Goal: Information Seeking & Learning: Learn about a topic

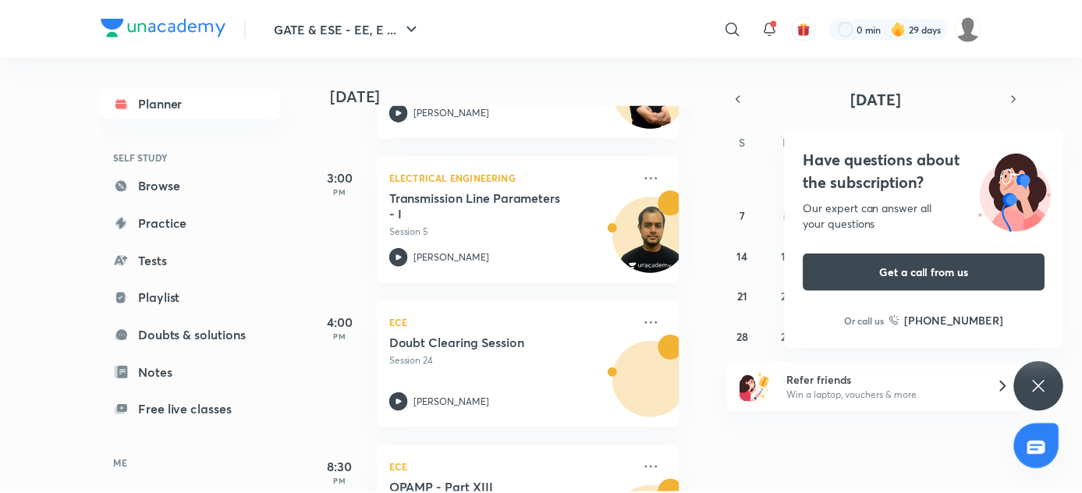
scroll to position [330, 16]
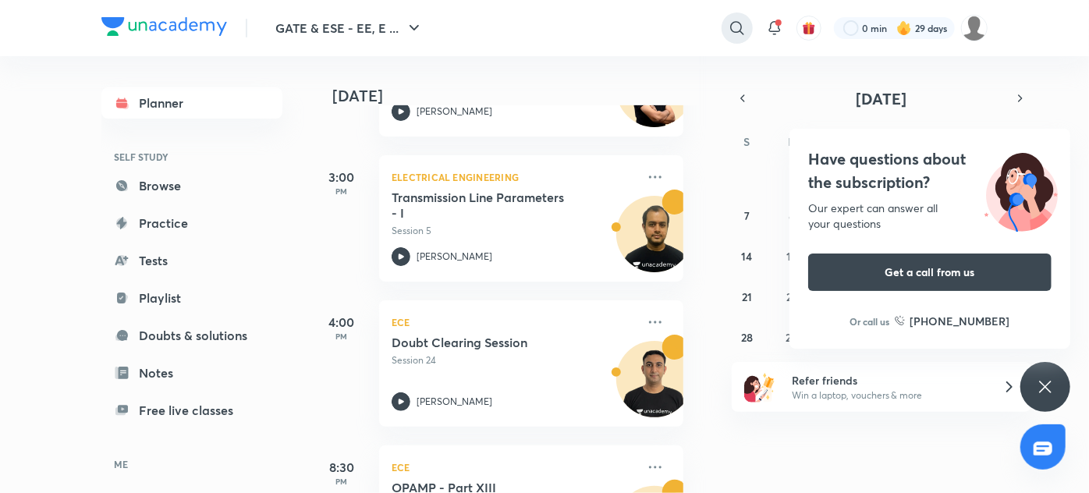
click at [742, 25] on icon at bounding box center [737, 28] width 19 height 19
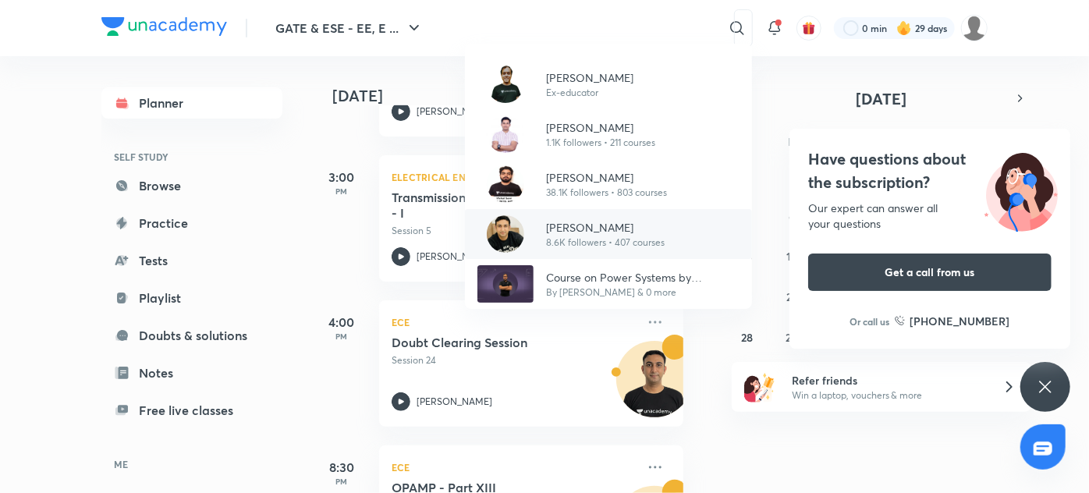
click at [543, 221] on div "[PERSON_NAME] 8.6K followers • 407 courses" at bounding box center [598, 234] width 131 height 30
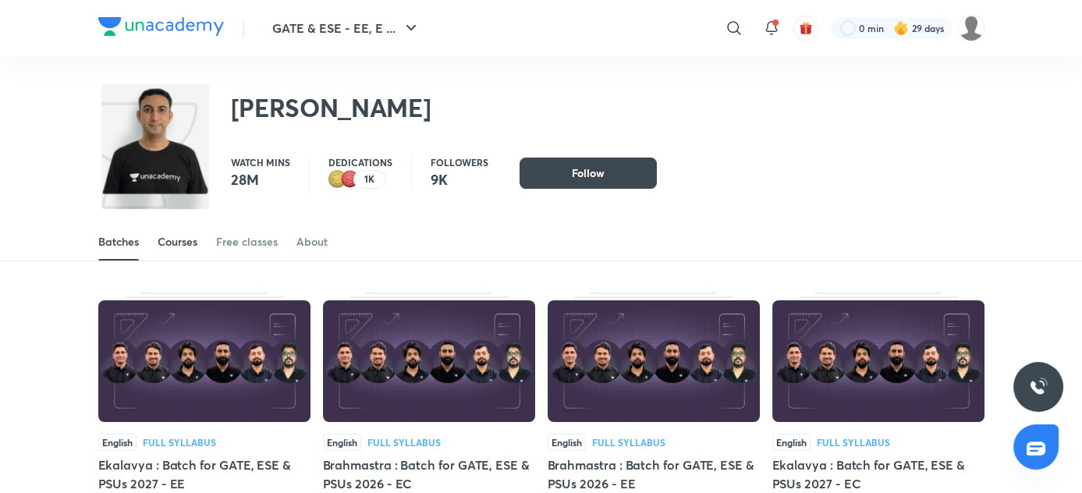
click at [175, 245] on div "Courses" at bounding box center [178, 242] width 40 height 16
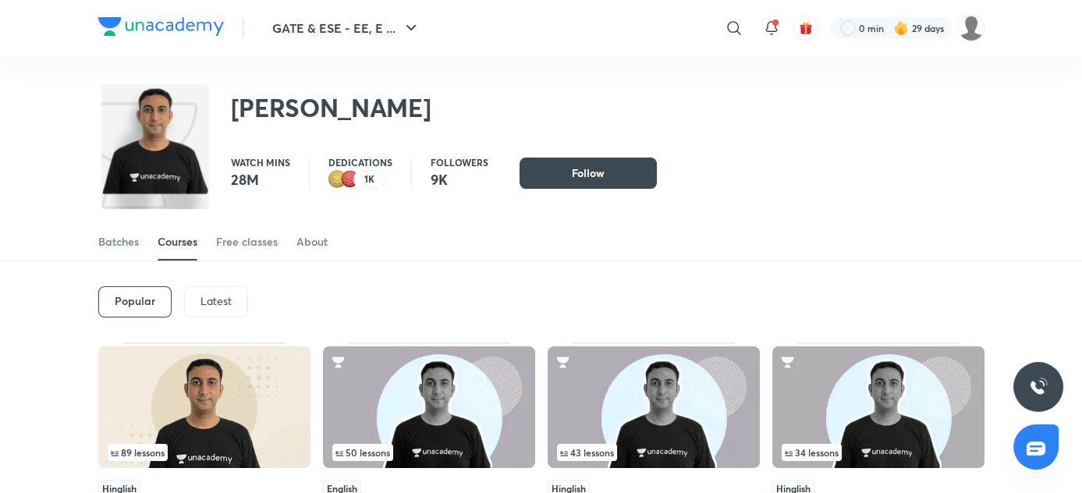
click at [163, 449] on span "89 lessons" at bounding box center [138, 452] width 54 height 9
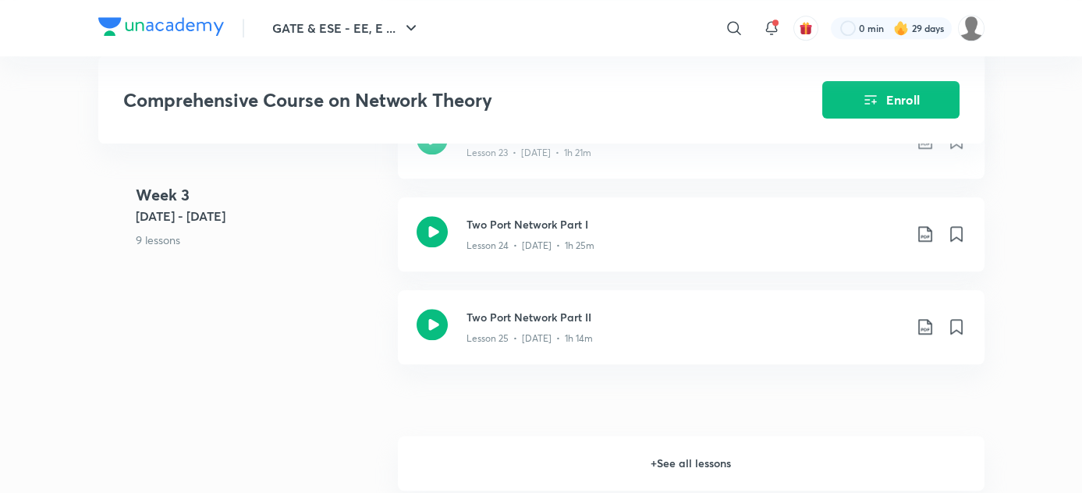
scroll to position [3100, 0]
click at [682, 473] on h6 "+ See all lessons" at bounding box center [691, 464] width 586 height 55
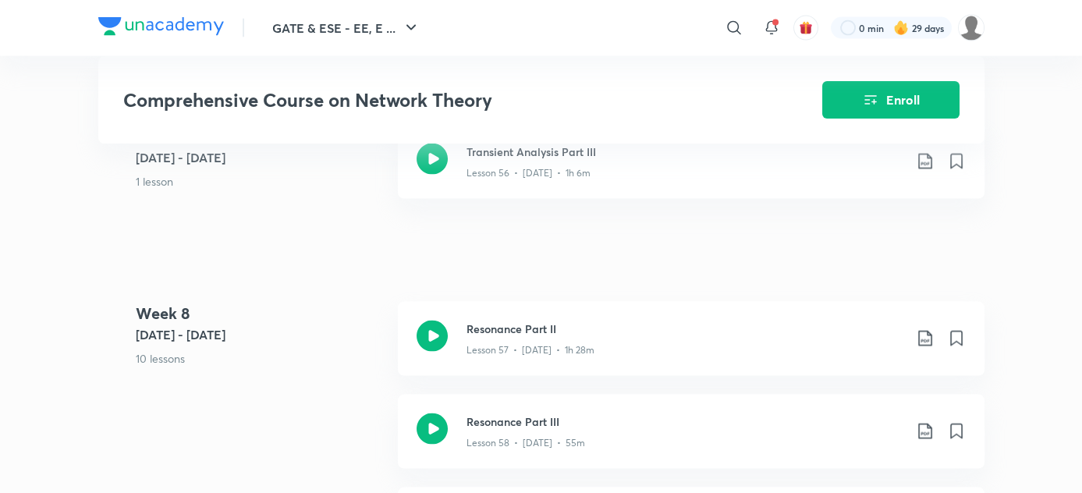
scroll to position [6431, 0]
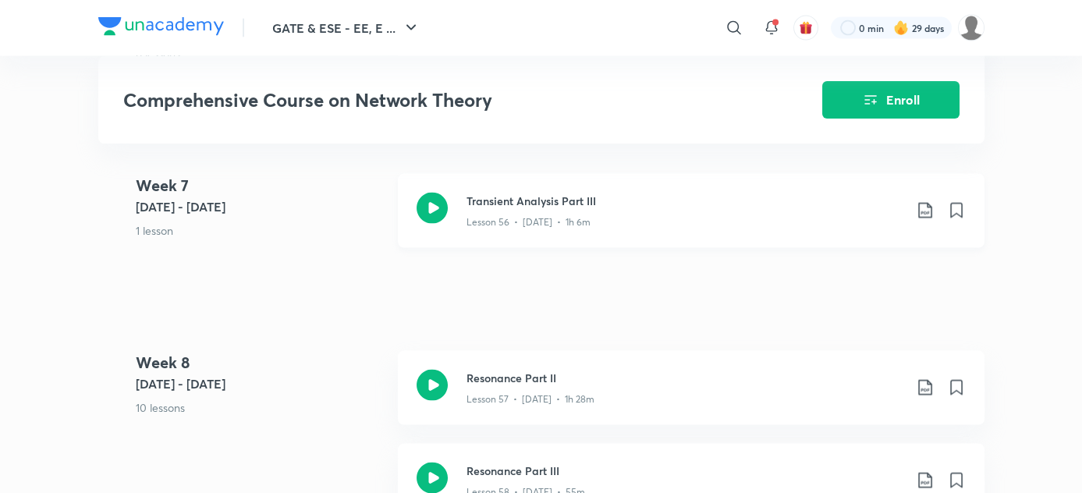
click at [678, 228] on div "Lesson 56 • [DATE] • 1h 6m" at bounding box center [684, 219] width 437 height 20
